Goal: Task Accomplishment & Management: Use online tool/utility

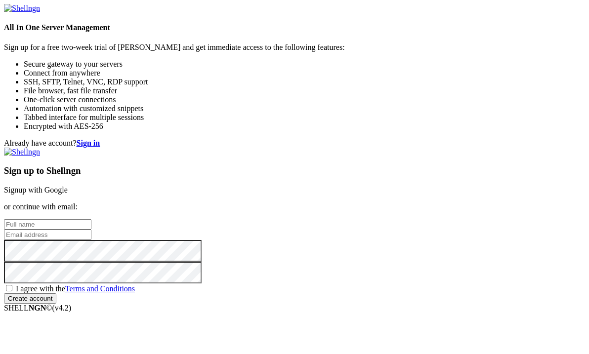
click at [91, 219] on input "text" at bounding box center [47, 224] width 87 height 10
type input "Florian"
type input "[EMAIL_ADDRESS][DOMAIN_NAME]"
click at [135, 285] on span "I agree with the Terms and Conditions" at bounding box center [75, 289] width 119 height 8
click at [12, 285] on input "I agree with the Terms and Conditions" at bounding box center [9, 288] width 6 height 6
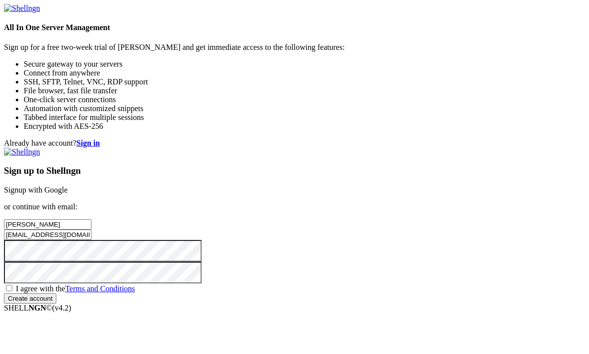
checkbox input "true"
drag, startPoint x: 338, startPoint y: 324, endPoint x: 265, endPoint y: 237, distance: 113.9
click at [56, 304] on input "Create account" at bounding box center [30, 298] width 52 height 10
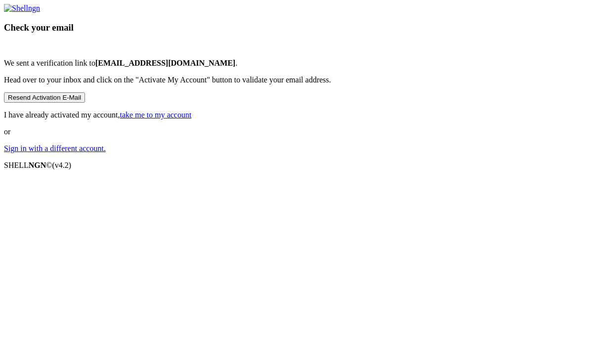
click at [192, 119] on link "take me to my account" at bounding box center [156, 115] width 72 height 8
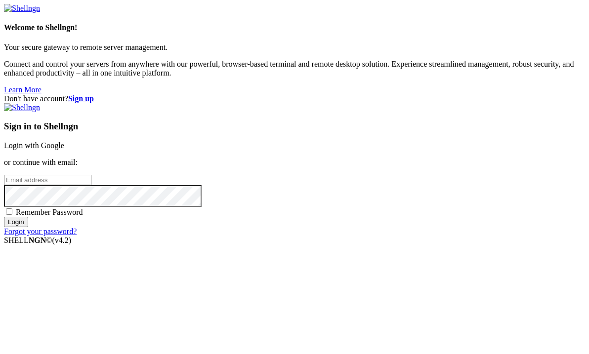
click at [91, 175] on input "email" at bounding box center [47, 180] width 87 height 10
type input "[EMAIL_ADDRESS][DOMAIN_NAME]"
click at [83, 216] on span "Remember Password" at bounding box center [49, 212] width 67 height 8
click at [12, 215] on input "Remember Password" at bounding box center [9, 211] width 6 height 6
checkbox input "true"
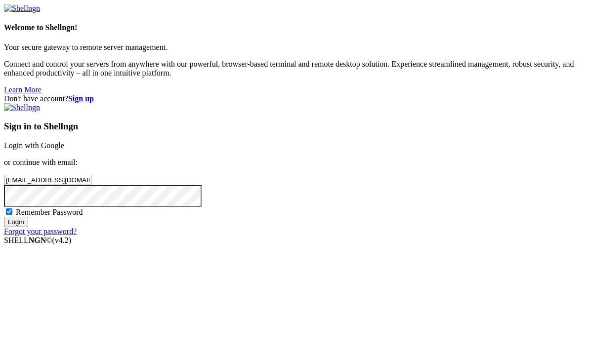
click at [28, 227] on input "Login" at bounding box center [16, 222] width 24 height 10
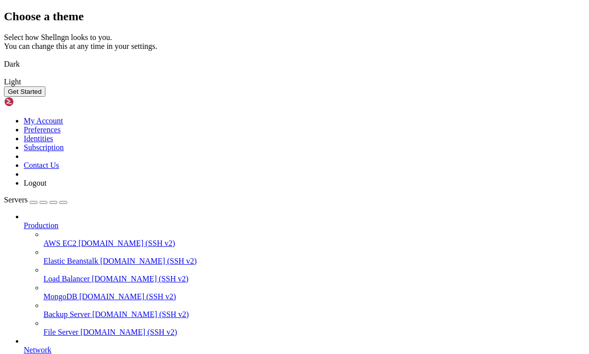
click at [4, 58] on img at bounding box center [4, 58] width 0 height 0
click at [393, 97] on div "Get Started" at bounding box center [294, 91] width 581 height 10
click at [45, 97] on button "Get Started" at bounding box center [25, 91] width 42 height 10
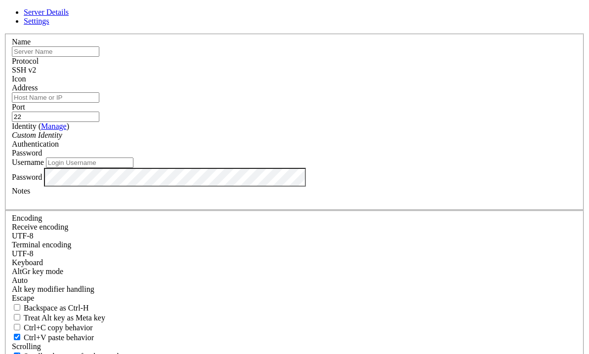
click at [99, 57] on input "text" at bounding box center [55, 51] width 87 height 10
type input "VPS"
click at [99, 103] on input "Address" at bounding box center [55, 97] width 87 height 10
click at [99, 103] on input "162." at bounding box center [55, 97] width 87 height 10
type input "[TECHNICAL_ID]"
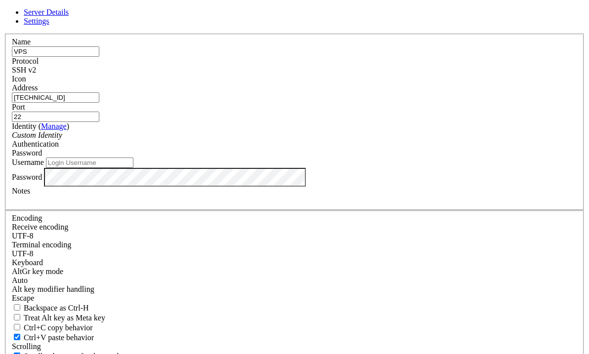
click at [374, 75] on div "SSH v2" at bounding box center [294, 70] width 565 height 9
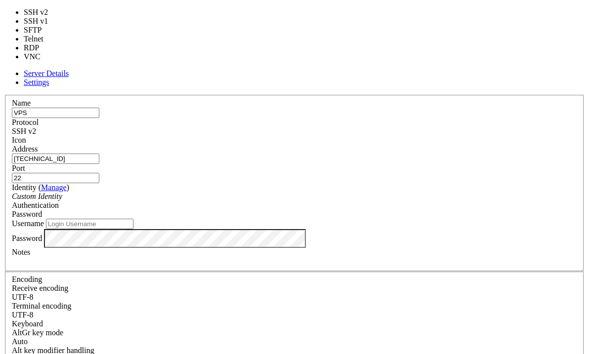
click at [374, 127] on div "SSH v2" at bounding box center [294, 131] width 565 height 9
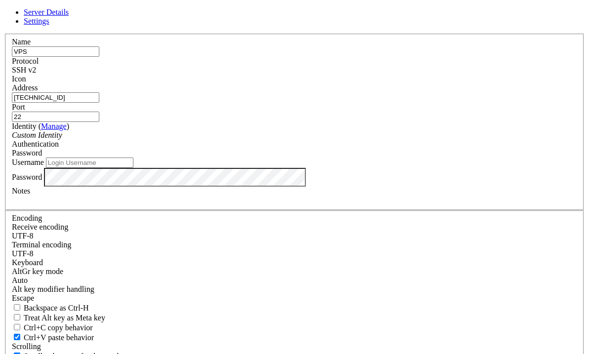
click at [133, 168] on input "Username" at bounding box center [89, 163] width 87 height 10
type input "[PERSON_NAME]"
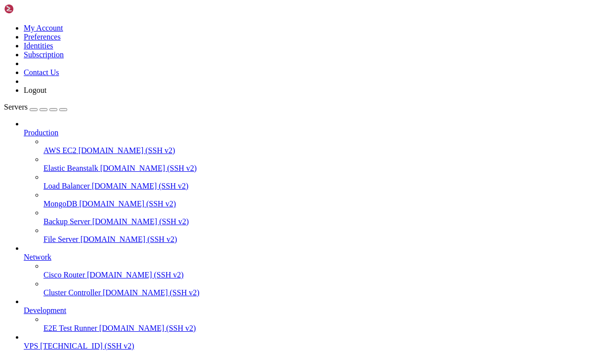
scroll to position [44, 0]
click at [41, 342] on span "[TECHNICAL_ID] (SSH v2)" at bounding box center [87, 346] width 94 height 8
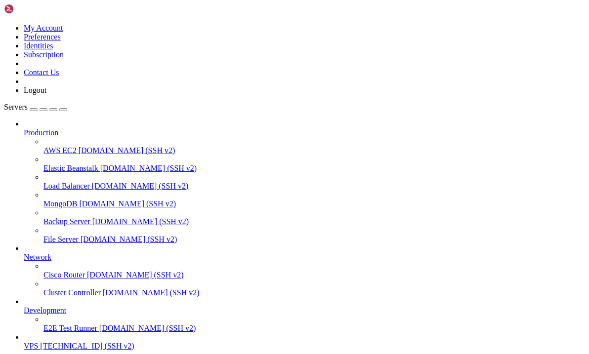
scroll to position [1387, 0]
